Goal: Task Accomplishment & Management: Use online tool/utility

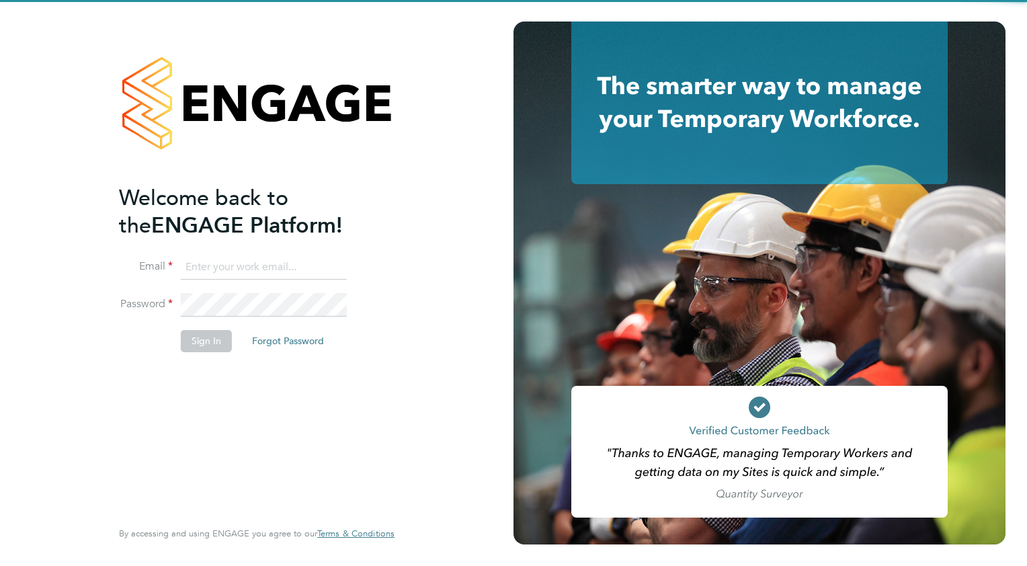
click at [280, 268] on input at bounding box center [264, 267] width 166 height 24
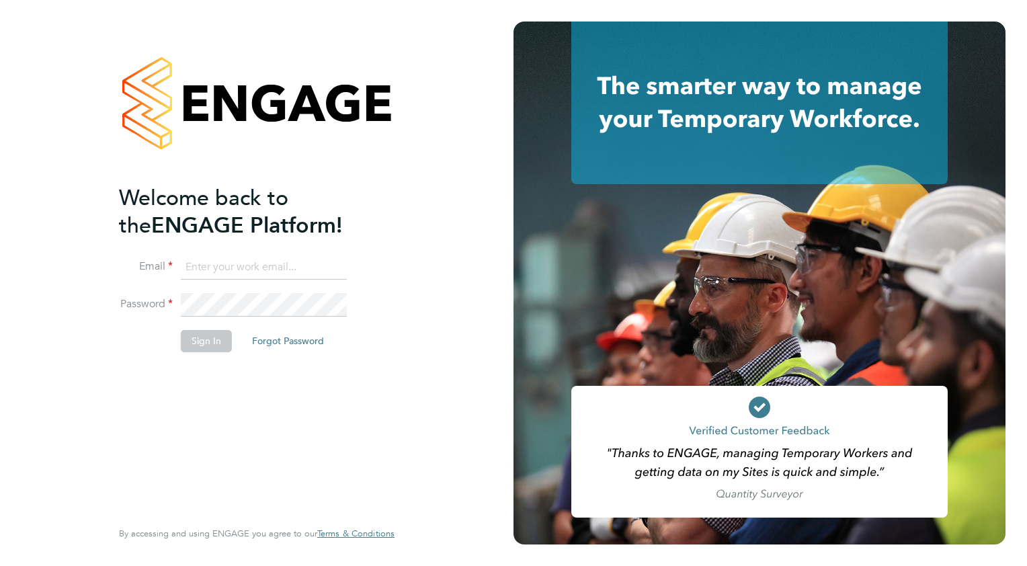
type input "wates@alliance-msp.co.uk"
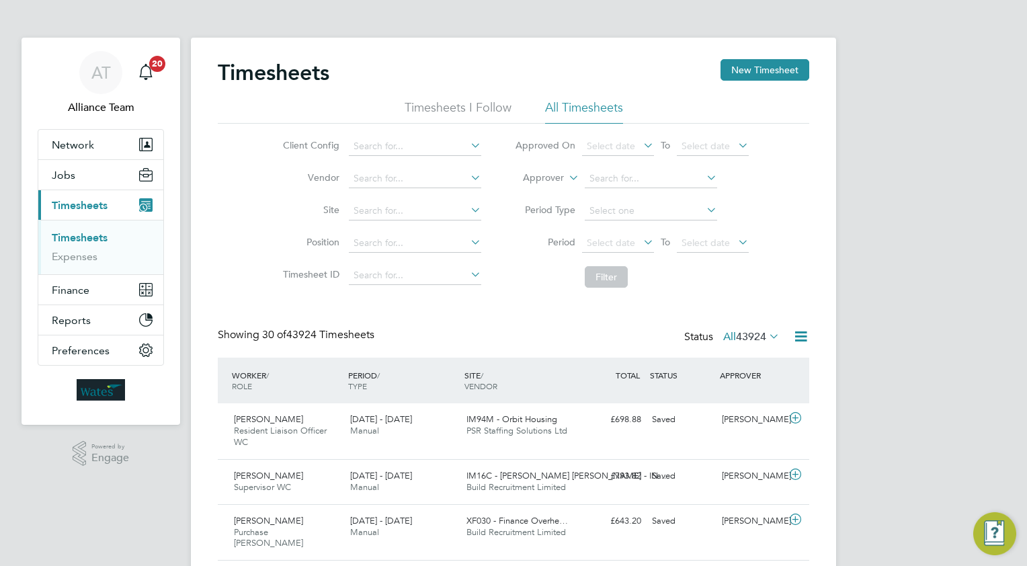
drag, startPoint x: 746, startPoint y: 74, endPoint x: 723, endPoint y: 87, distance: 25.9
click at [746, 74] on button "New Timesheet" at bounding box center [765, 70] width 89 height 22
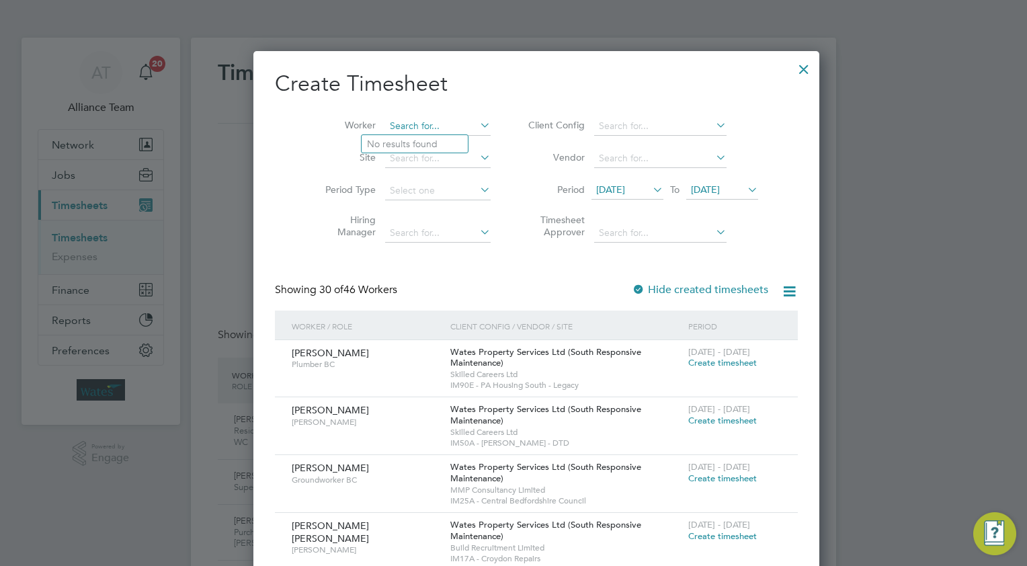
click at [430, 125] on input at bounding box center [438, 126] width 106 height 19
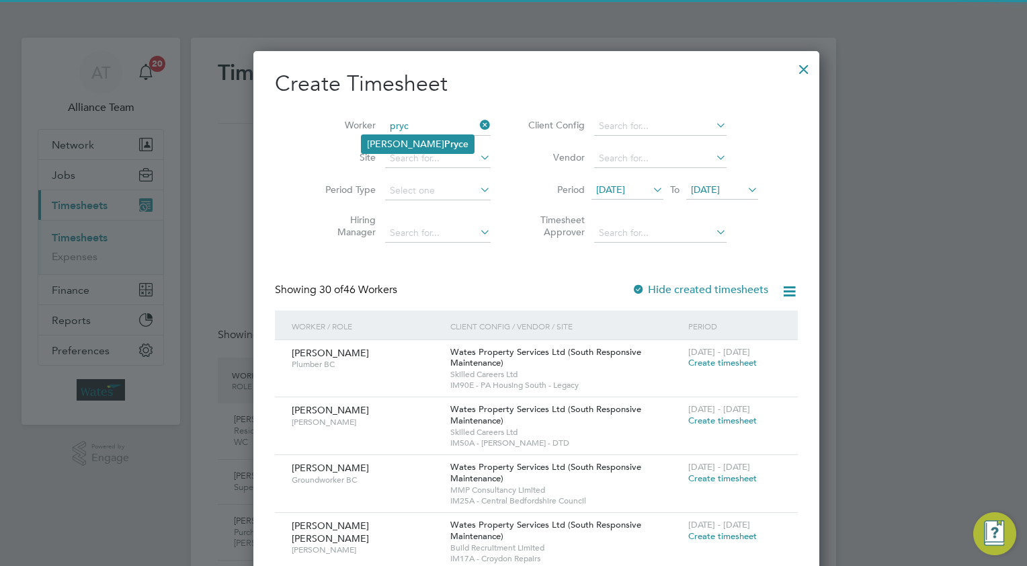
click at [424, 136] on li "[PERSON_NAME] e" at bounding box center [418, 144] width 112 height 18
type input "[PERSON_NAME]"
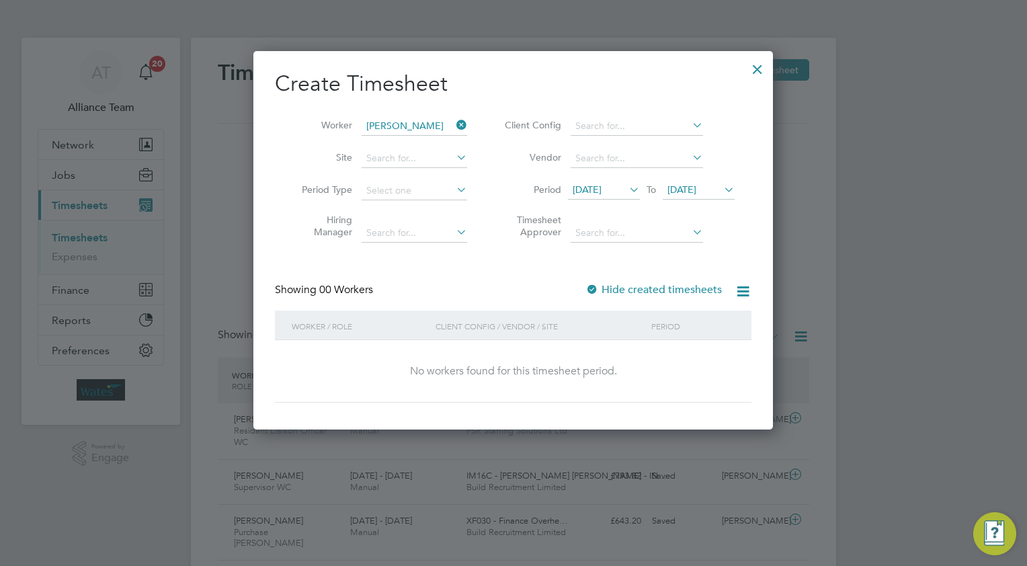
click at [721, 188] on icon at bounding box center [721, 189] width 0 height 19
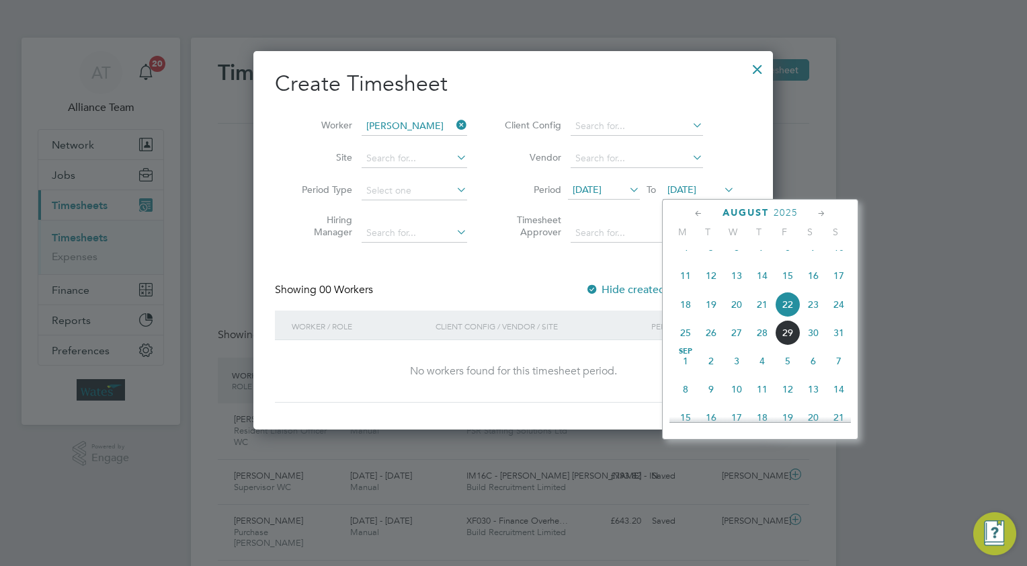
click at [839, 317] on span "24" at bounding box center [839, 305] width 26 height 26
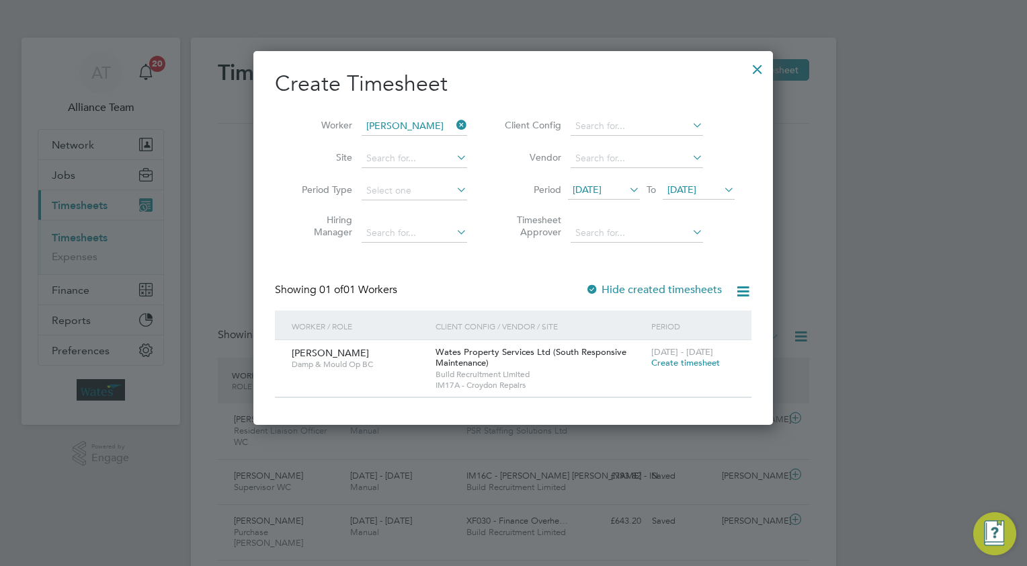
click at [756, 62] on div at bounding box center [758, 66] width 24 height 24
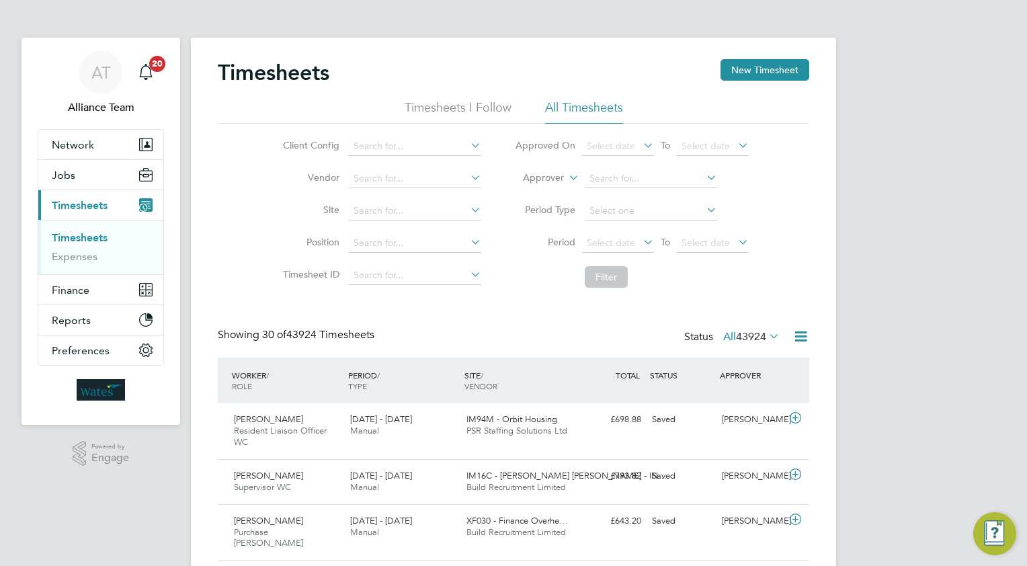
click at [566, 177] on icon at bounding box center [566, 174] width 0 height 12
click at [539, 194] on li "Worker" at bounding box center [531, 193] width 66 height 17
click at [602, 182] on input at bounding box center [651, 178] width 132 height 19
click at [607, 193] on li "[PERSON_NAME] e" at bounding box center [650, 197] width 133 height 18
type input "[PERSON_NAME]"
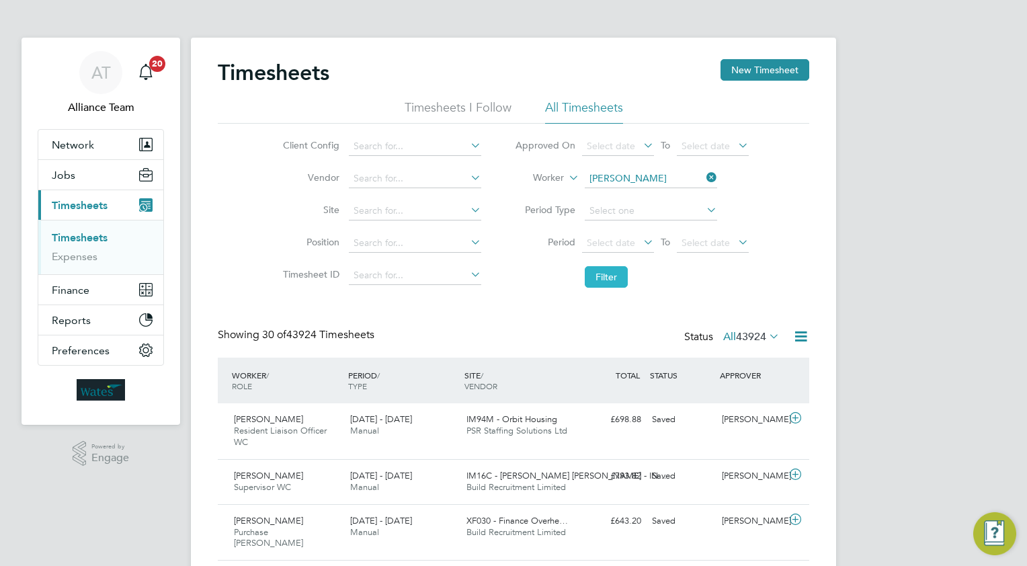
click at [598, 278] on button "Filter" at bounding box center [606, 277] width 43 height 22
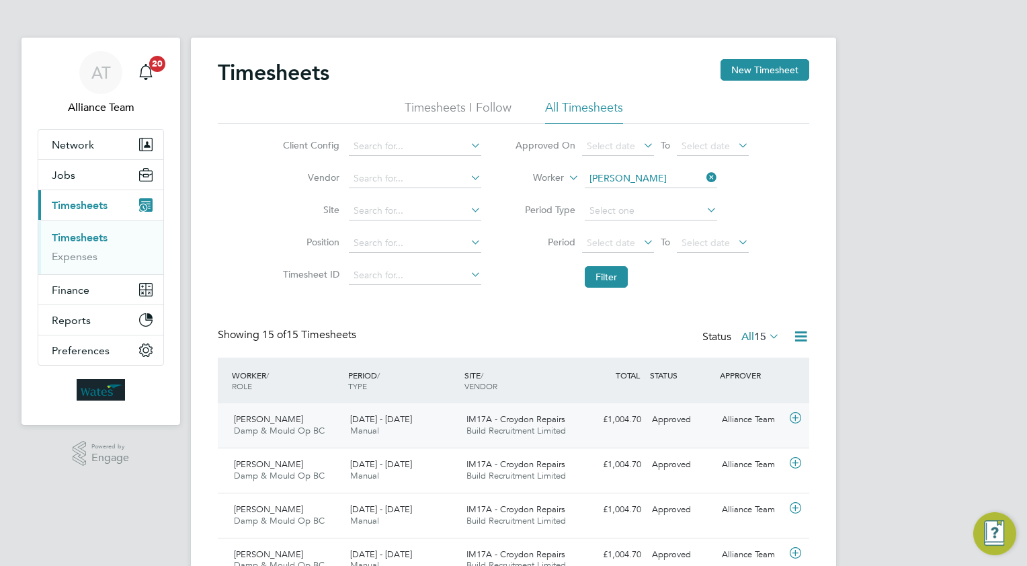
click at [797, 418] on icon at bounding box center [795, 418] width 17 height 11
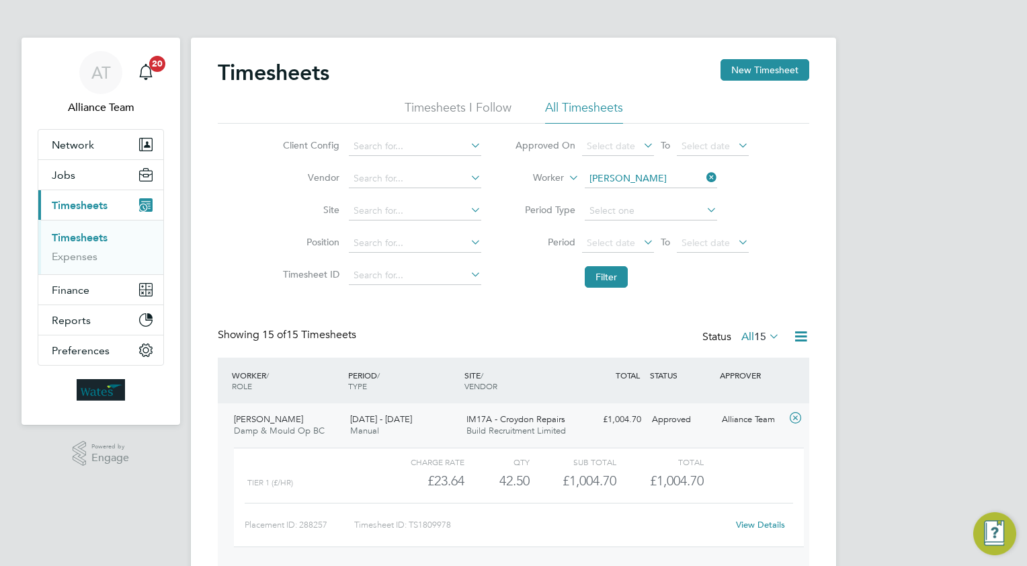
click at [748, 523] on link "View Details" at bounding box center [760, 524] width 49 height 11
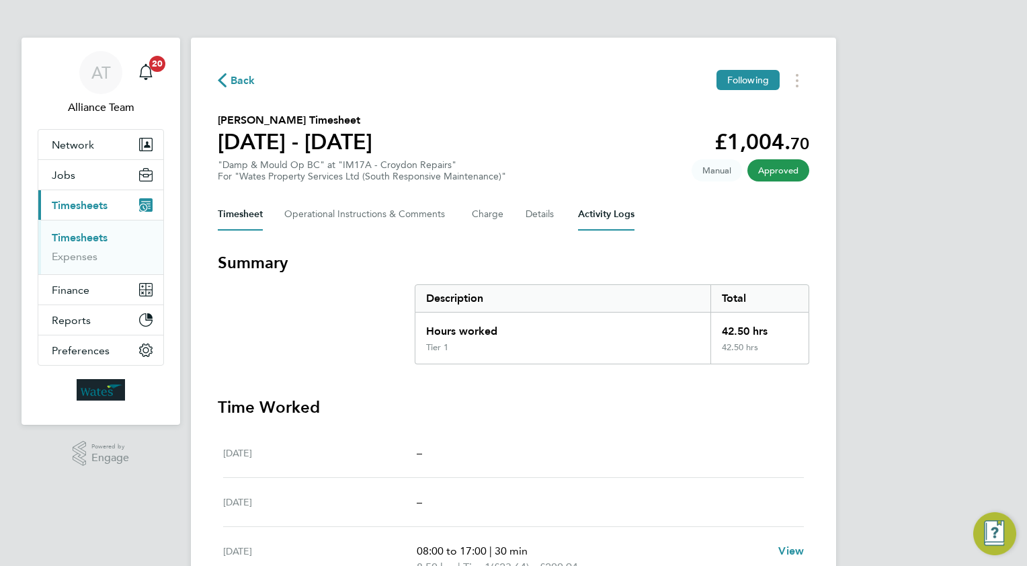
click at [600, 214] on Logs-tab "Activity Logs" at bounding box center [606, 214] width 56 height 32
